Goal: Information Seeking & Learning: Learn about a topic

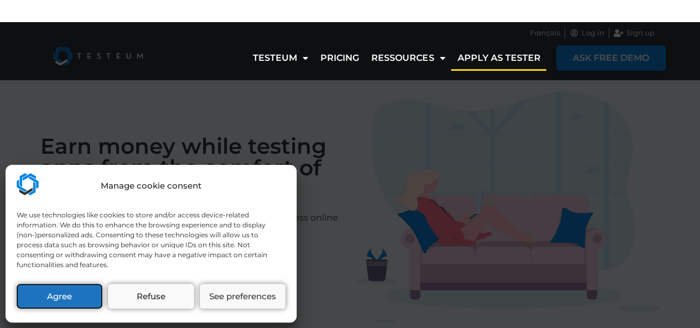
click at [36, 303] on button "Agree" at bounding box center [60, 296] width 86 height 25
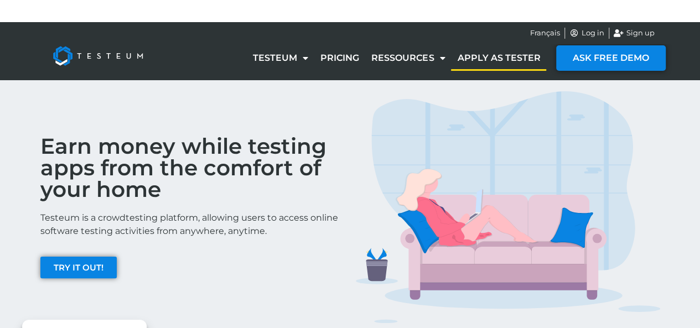
click at [71, 54] on img at bounding box center [97, 56] width 115 height 44
